Goal: Information Seeking & Learning: Learn about a topic

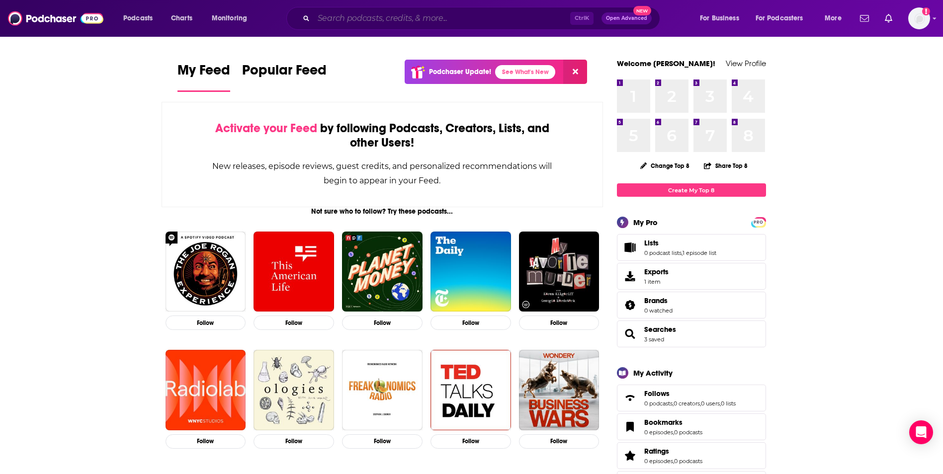
click at [376, 17] on input "Search podcasts, credits, & more..." at bounding box center [442, 18] width 257 height 16
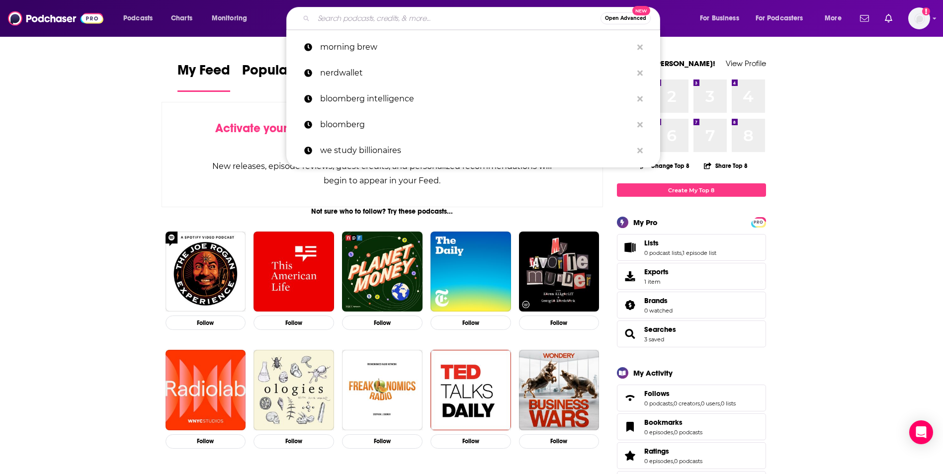
click at [430, 17] on input "Search podcasts, credits, & more..." at bounding box center [457, 18] width 287 height 16
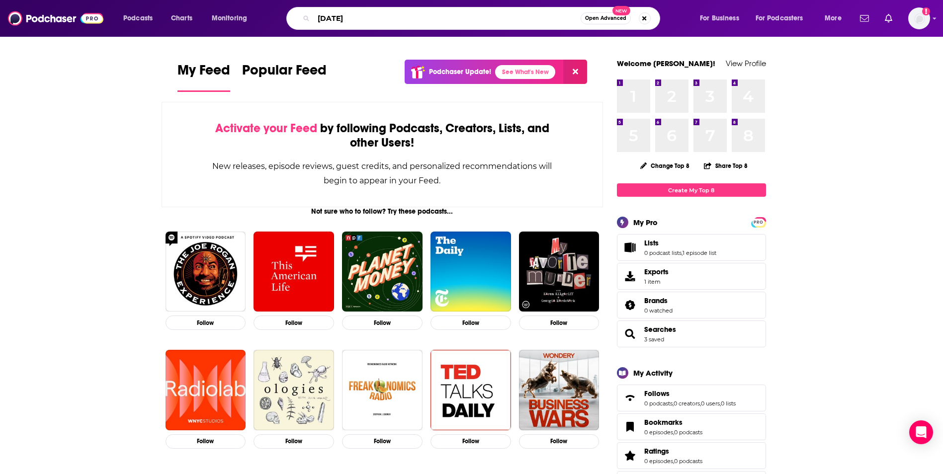
type input "[DATE]"
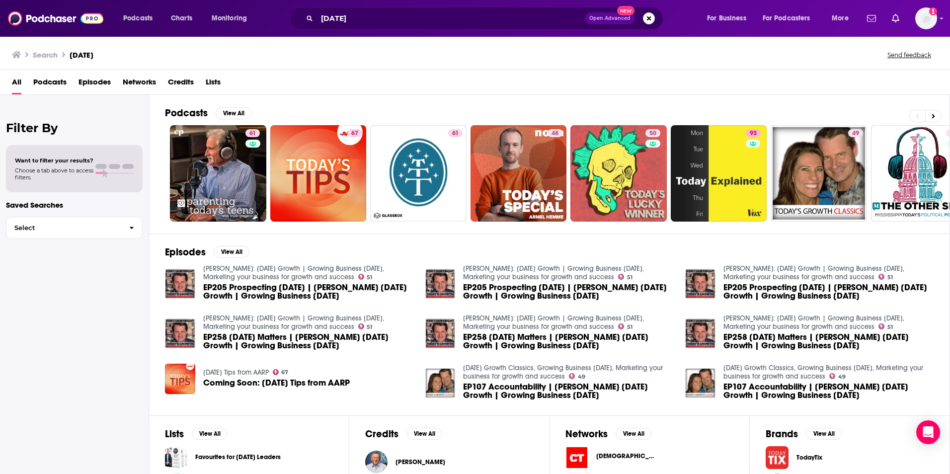
click at [43, 83] on span "Podcasts" at bounding box center [49, 84] width 33 height 20
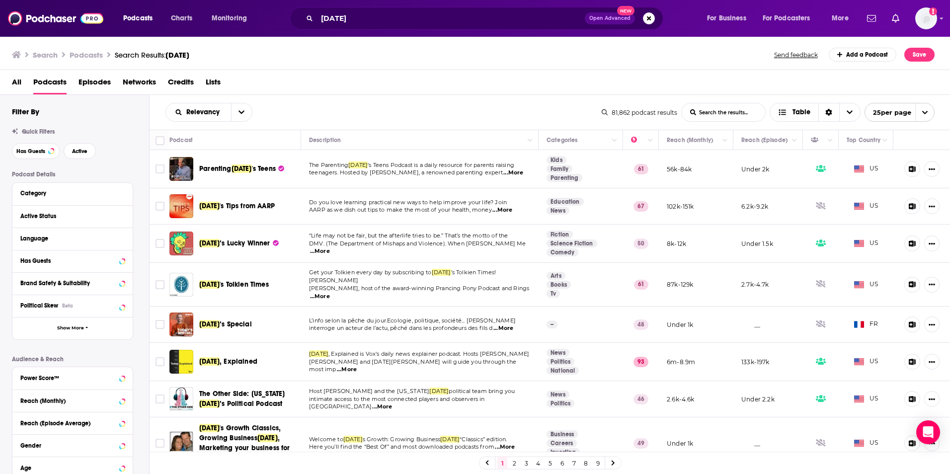
click at [187, 55] on span "[DATE]" at bounding box center [178, 54] width 24 height 9
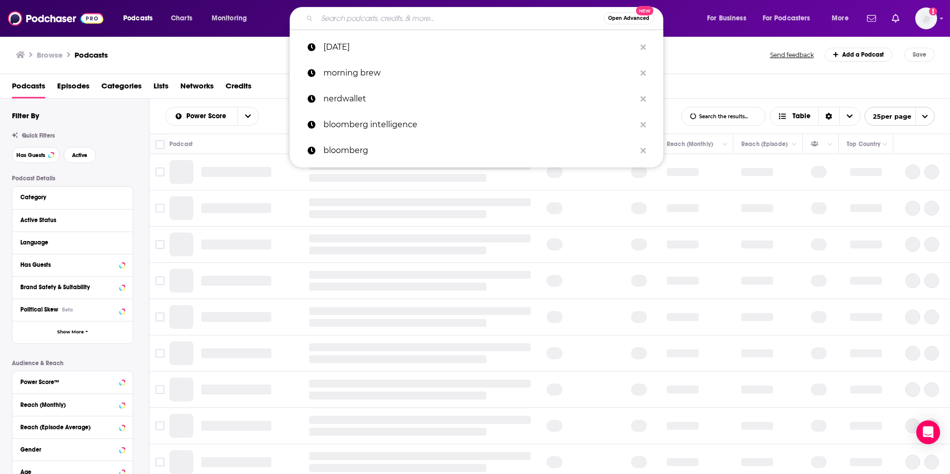
click at [376, 22] on input "Search podcasts, credits, & more..." at bounding box center [460, 18] width 287 height 16
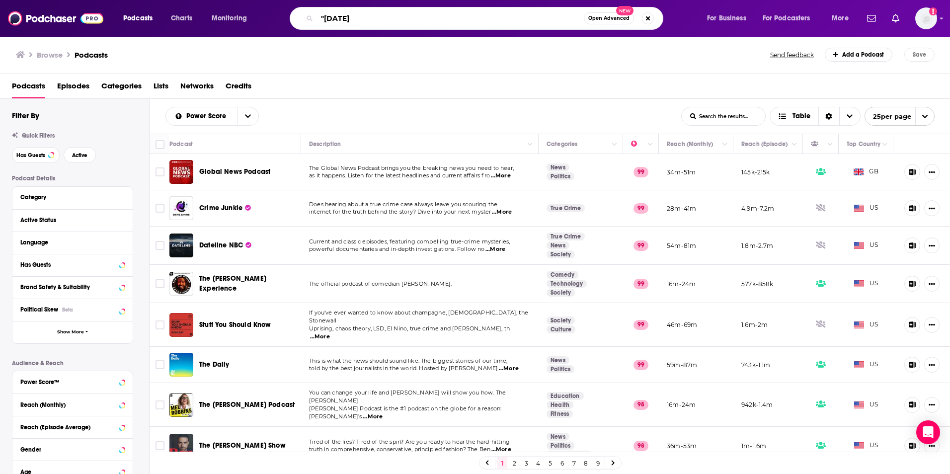
type input ""[DATE]""
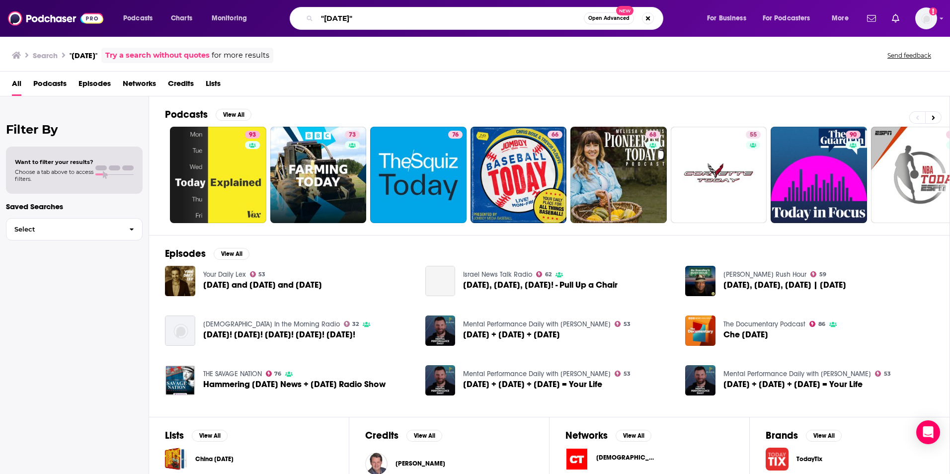
click at [376, 22] on input ""[DATE]"" at bounding box center [450, 18] width 267 height 16
click at [326, 19] on input ""[DATE]" at bounding box center [450, 18] width 267 height 16
type input "[DATE]"
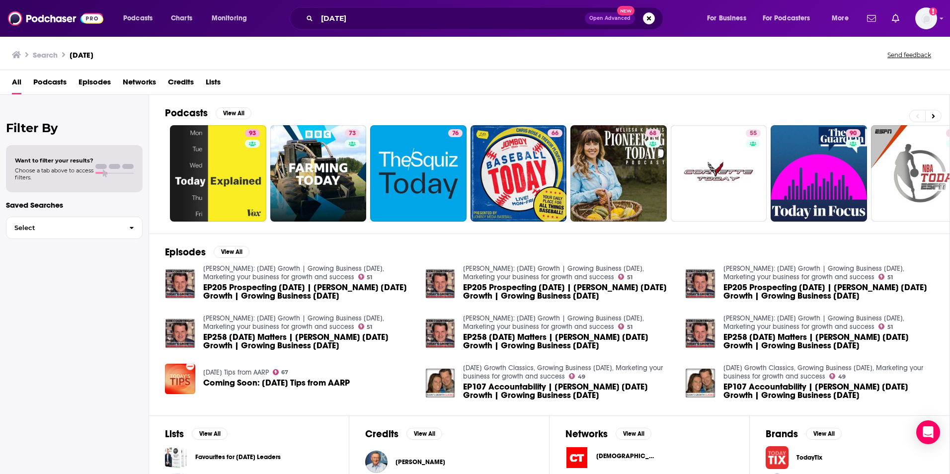
click at [63, 81] on span "Podcasts" at bounding box center [49, 84] width 33 height 20
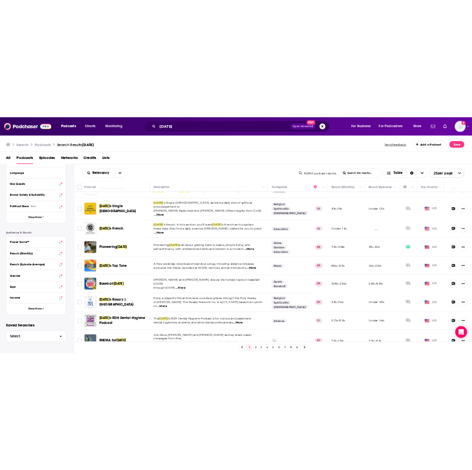
scroll to position [680, 0]
